Goal: Information Seeking & Learning: Learn about a topic

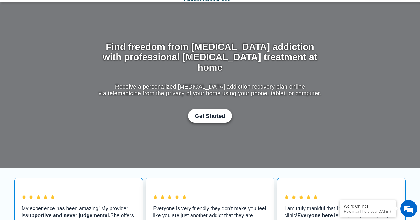
scroll to position [45, 0]
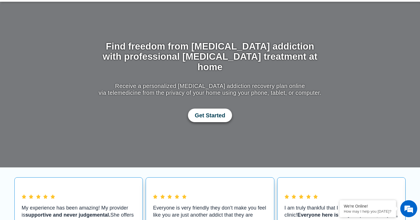
click at [208, 112] on span "Get Started" at bounding box center [210, 115] width 30 height 7
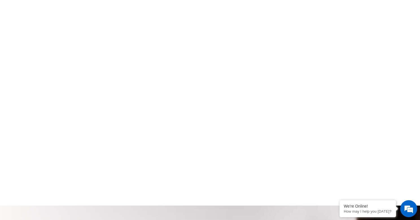
scroll to position [307, 0]
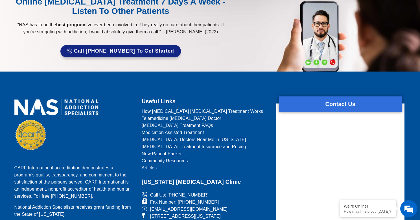
scroll to position [464, 0]
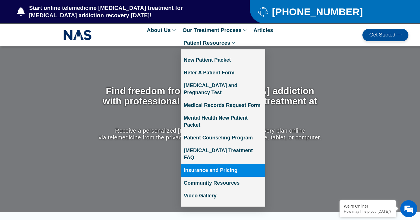
click at [211, 164] on link "Insurance and Pricing" at bounding box center [223, 170] width 84 height 13
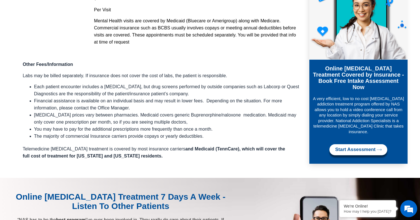
scroll to position [723, 0]
